Goal: Transaction & Acquisition: Purchase product/service

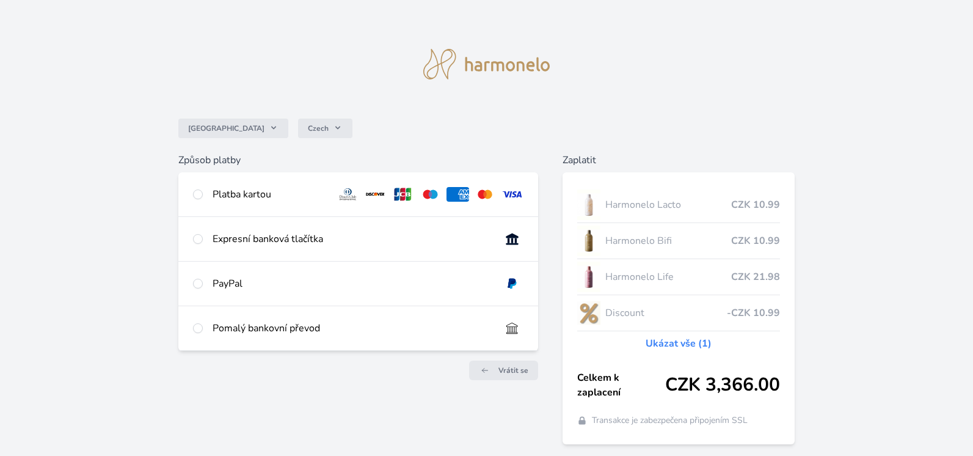
scroll to position [34, 0]
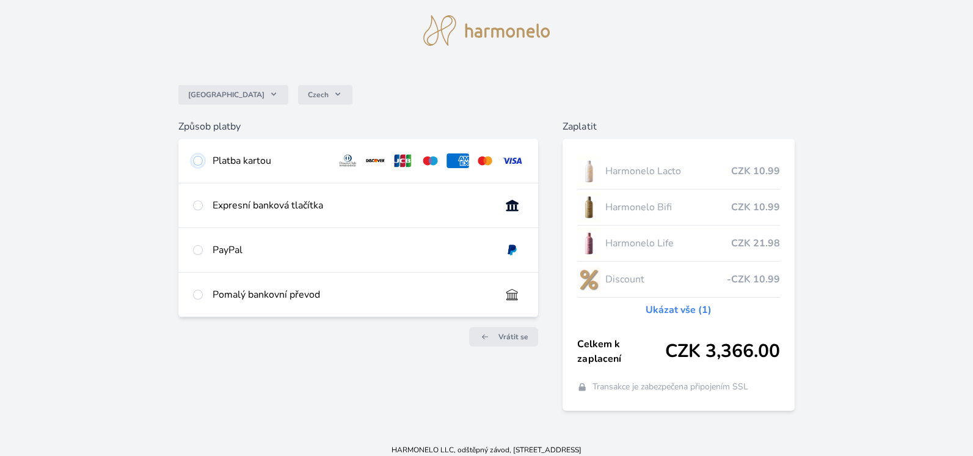
click at [197, 158] on input "radio" at bounding box center [198, 161] width 10 height 10
radio input "true"
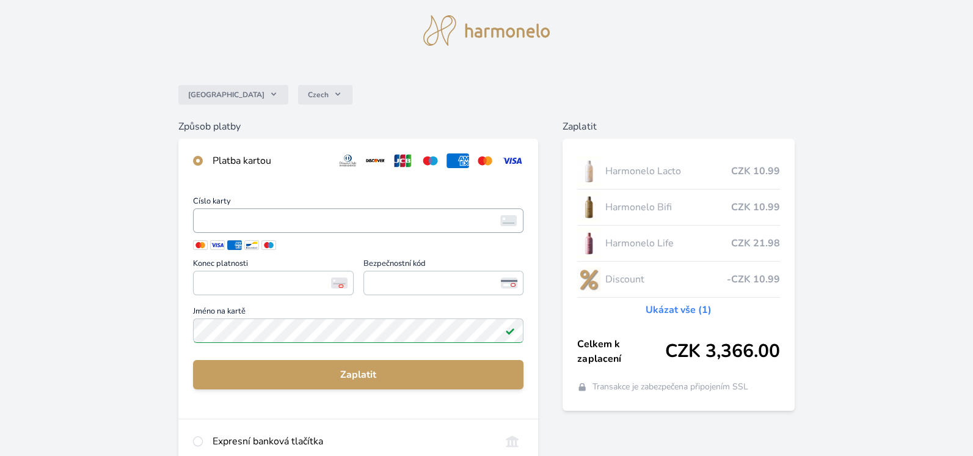
click at [313, 229] on span "<p>Your browser does not support iframes.</p>" at bounding box center [358, 220] width 331 height 24
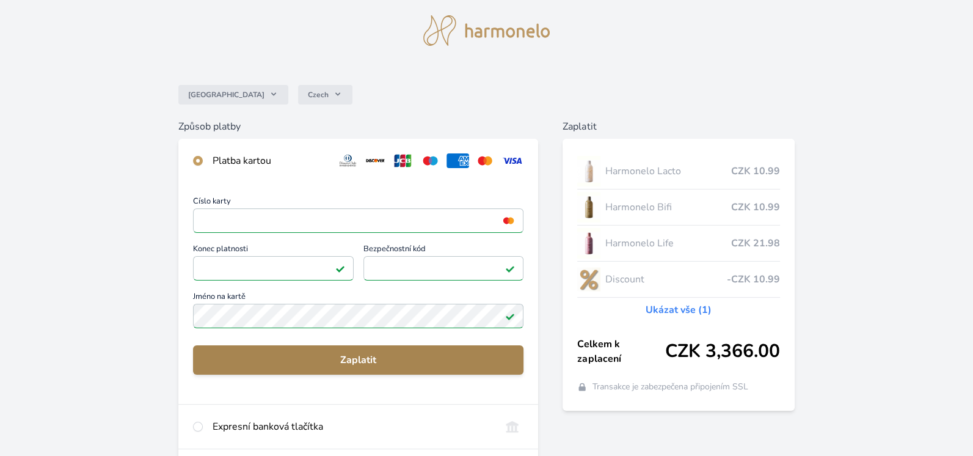
click at [363, 355] on span "Zaplatit" at bounding box center [358, 360] width 311 height 15
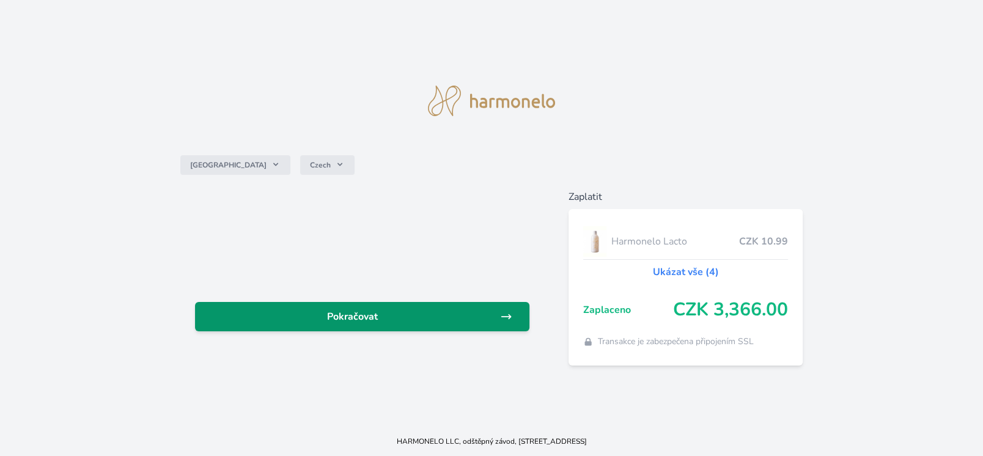
click at [361, 325] on link "Pokračovat" at bounding box center [362, 316] width 334 height 29
